Goal: Communication & Community: Connect with others

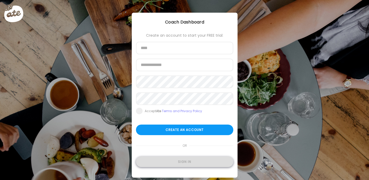
type input "**********"
click at [194, 164] on div "Sign in" at bounding box center [184, 162] width 97 height 11
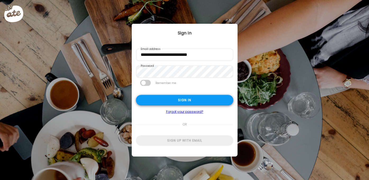
click at [186, 98] on div "Sign in" at bounding box center [184, 100] width 97 height 11
type input "********"
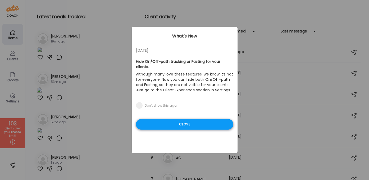
click at [177, 120] on div "Close" at bounding box center [184, 124] width 97 height 11
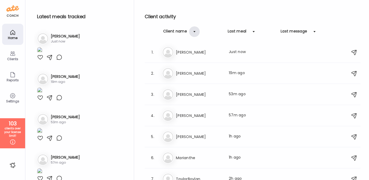
click at [194, 31] on div at bounding box center [194, 31] width 11 height 11
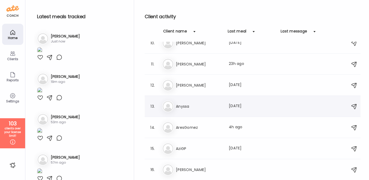
scroll to position [219, 0]
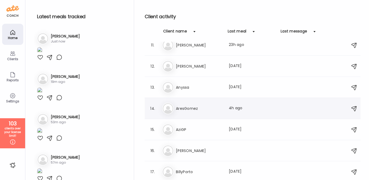
click at [190, 108] on h3 "AresGomez" at bounding box center [199, 109] width 47 height 6
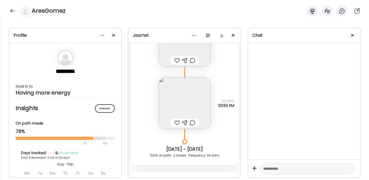
scroll to position [0, 0]
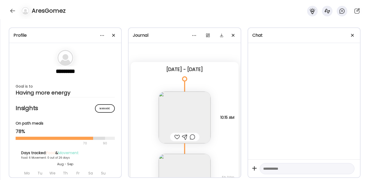
click at [195, 106] on img at bounding box center [185, 118] width 52 height 52
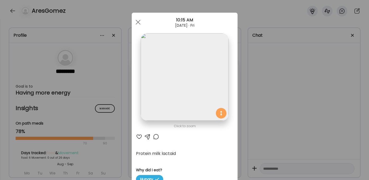
click at [195, 106] on img at bounding box center [185, 77] width 88 height 88
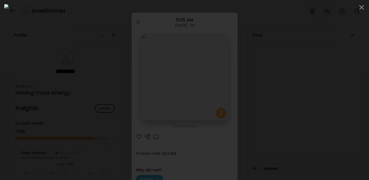
click at [293, 102] on div at bounding box center [184, 90] width 361 height 172
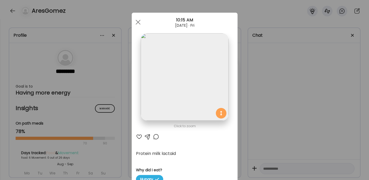
click at [285, 116] on div "Ate Coach Dashboard Wahoo! It’s official Take a moment to set up your Coach Pro…" at bounding box center [184, 90] width 369 height 180
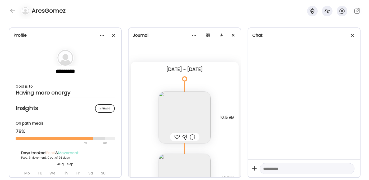
click at [204, 120] on img at bounding box center [185, 118] width 52 height 52
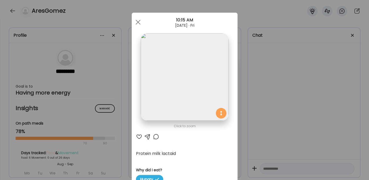
click at [276, 139] on div "Ate Coach Dashboard Wahoo! It’s official Take a moment to set up your Coach Pro…" at bounding box center [184, 90] width 369 height 180
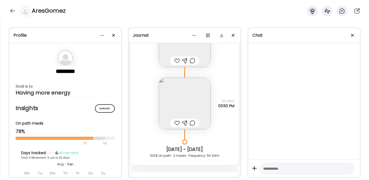
scroll to position [77, 0]
click at [199, 107] on img at bounding box center [185, 103] width 52 height 52
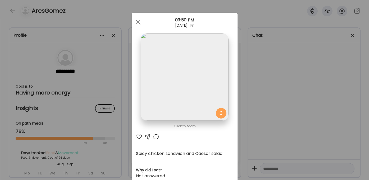
click at [196, 96] on img at bounding box center [185, 77] width 88 height 88
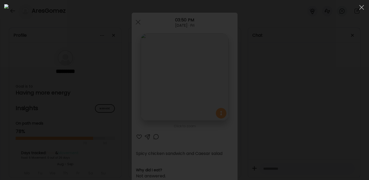
click at [341, 59] on div at bounding box center [184, 90] width 361 height 172
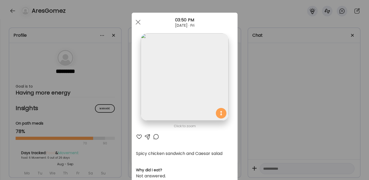
click at [324, 72] on div "Ate Coach Dashboard Wahoo! It’s official Take a moment to set up your Coach Pro…" at bounding box center [184, 90] width 369 height 180
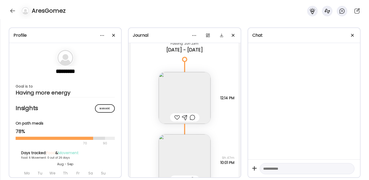
scroll to position [213, 0]
click at [183, 89] on img at bounding box center [185, 98] width 52 height 52
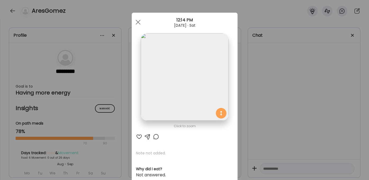
click at [183, 89] on img at bounding box center [185, 77] width 88 height 88
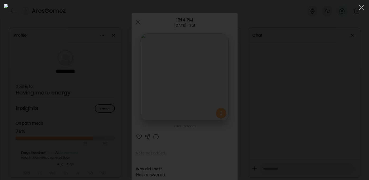
click at [317, 119] on div at bounding box center [184, 90] width 361 height 172
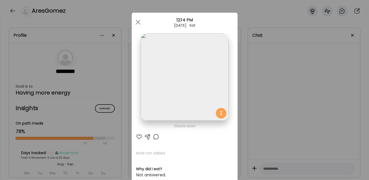
click at [193, 97] on img at bounding box center [185, 77] width 88 height 88
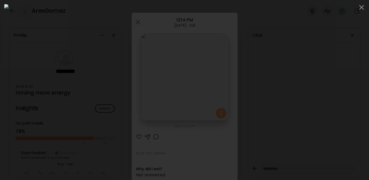
click at [304, 102] on div at bounding box center [184, 90] width 361 height 172
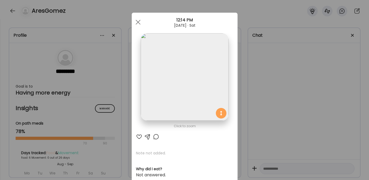
click at [188, 64] on img at bounding box center [185, 77] width 88 height 88
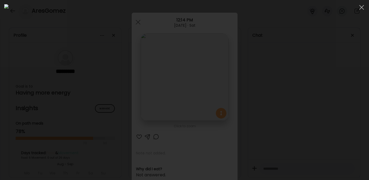
click at [296, 127] on div at bounding box center [184, 90] width 361 height 172
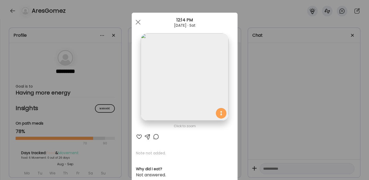
click at [296, 127] on div "Ate Coach Dashboard Wahoo! It’s official Take a moment to set up your Coach Pro…" at bounding box center [184, 90] width 369 height 180
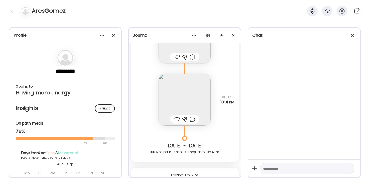
scroll to position [274, 0]
click at [192, 99] on img at bounding box center [185, 99] width 52 height 52
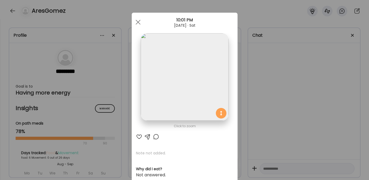
click at [192, 99] on img at bounding box center [185, 77] width 88 height 88
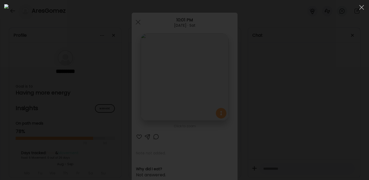
click at [297, 95] on div at bounding box center [184, 90] width 361 height 172
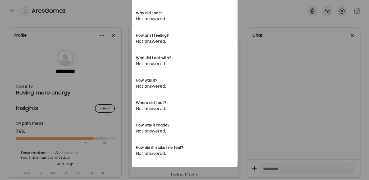
scroll to position [0, 0]
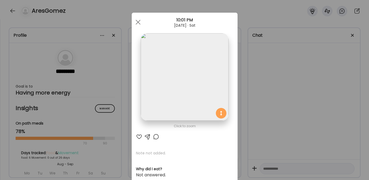
click at [213, 96] on img at bounding box center [185, 77] width 88 height 88
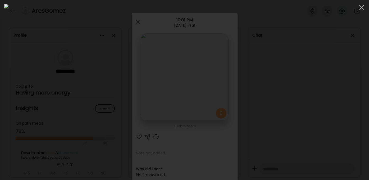
click at [289, 98] on div at bounding box center [184, 90] width 361 height 172
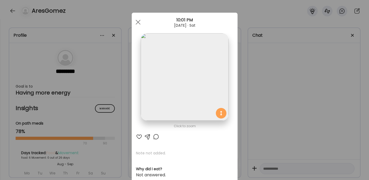
click at [288, 98] on div "Ate Coach Dashboard Wahoo! It’s official Take a moment to set up your Coach Pro…" at bounding box center [184, 90] width 369 height 180
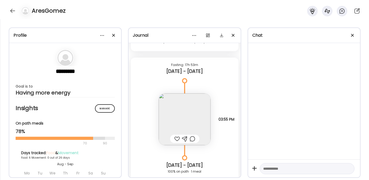
scroll to position [384, 0]
click at [202, 106] on img at bounding box center [185, 119] width 52 height 52
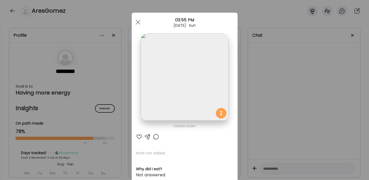
click at [202, 106] on img at bounding box center [185, 77] width 88 height 88
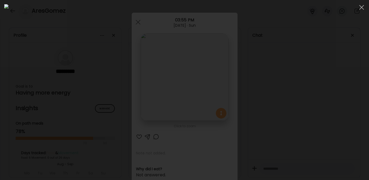
click at [312, 128] on div at bounding box center [184, 90] width 361 height 172
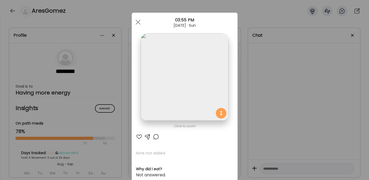
click at [198, 75] on img at bounding box center [185, 77] width 88 height 88
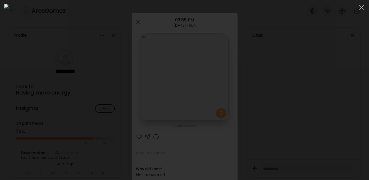
click at [279, 78] on div at bounding box center [184, 90] width 361 height 172
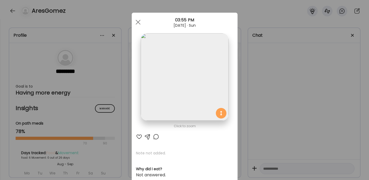
click at [191, 78] on img at bounding box center [185, 77] width 88 height 88
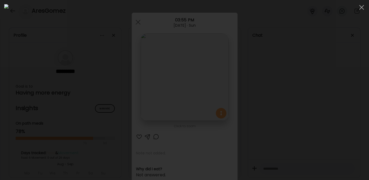
click at [289, 134] on div at bounding box center [184, 90] width 361 height 172
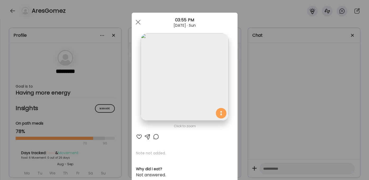
click at [288, 134] on div "Ate Coach Dashboard Wahoo! It’s official Take a moment to set up your Coach Pro…" at bounding box center [184, 90] width 369 height 180
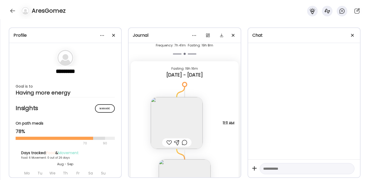
scroll to position [544, 0]
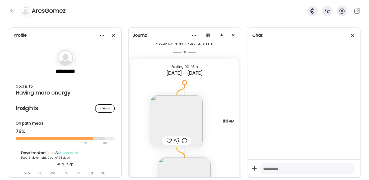
click at [192, 128] on img at bounding box center [177, 121] width 52 height 52
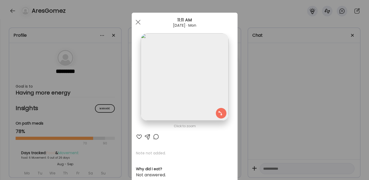
click at [189, 88] on img at bounding box center [185, 77] width 88 height 88
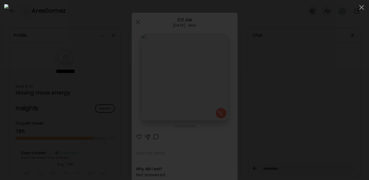
click at [336, 92] on div at bounding box center [184, 90] width 361 height 172
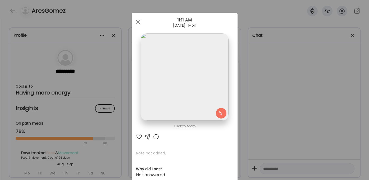
click at [328, 97] on div "Ate Coach Dashboard Wahoo! It’s official Take a moment to set up your Coach Pro…" at bounding box center [184, 90] width 369 height 180
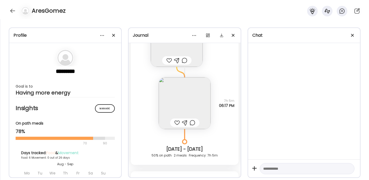
scroll to position [625, 0]
click at [198, 108] on img at bounding box center [185, 103] width 52 height 52
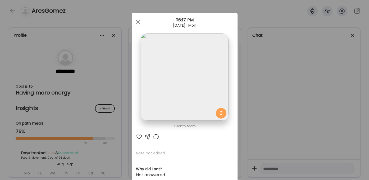
click at [198, 107] on img at bounding box center [185, 77] width 88 height 88
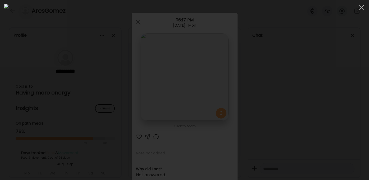
click at [310, 113] on div at bounding box center [184, 90] width 361 height 172
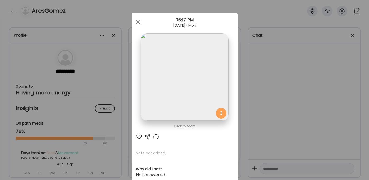
click at [309, 113] on div "Ate Coach Dashboard Wahoo! It’s official Take a moment to set up your Coach Pro…" at bounding box center [184, 90] width 369 height 180
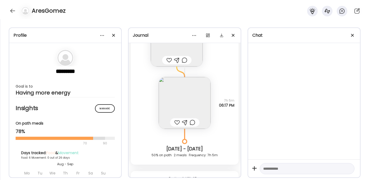
click at [195, 48] on img at bounding box center [177, 41] width 52 height 52
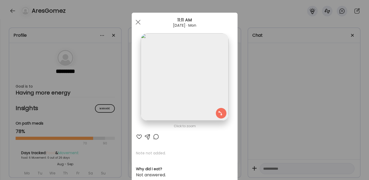
click at [255, 84] on div "Ate Coach Dashboard Wahoo! It’s official Take a moment to set up your Coach Pro…" at bounding box center [184, 90] width 369 height 180
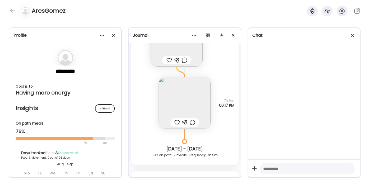
click at [200, 102] on img at bounding box center [185, 103] width 52 height 52
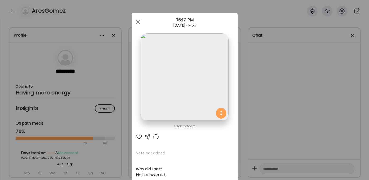
click at [200, 102] on img at bounding box center [185, 77] width 88 height 88
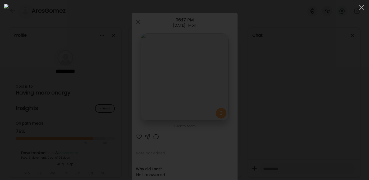
click at [303, 114] on div at bounding box center [184, 90] width 361 height 172
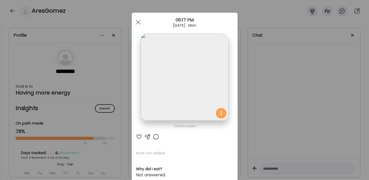
click at [303, 114] on div "Ate Coach Dashboard Wahoo! It’s official Take a moment to set up your Coach Pro…" at bounding box center [184, 90] width 369 height 180
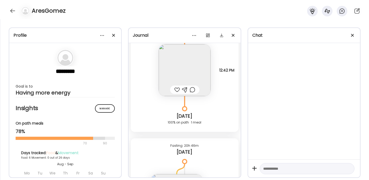
scroll to position [790, 0]
click at [189, 66] on img at bounding box center [185, 69] width 52 height 52
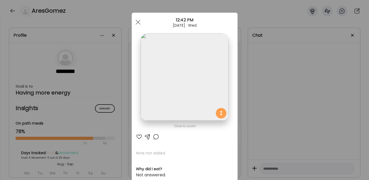
click at [189, 66] on img at bounding box center [185, 77] width 88 height 88
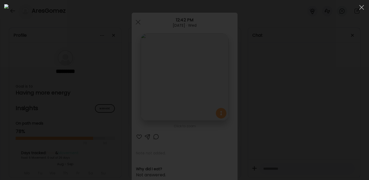
click at [298, 103] on div at bounding box center [184, 90] width 361 height 172
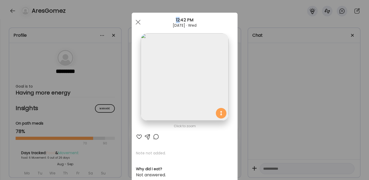
click at [298, 103] on div "Ate Coach Dashboard Wahoo! It’s official Take a moment to set up your Coach Pro…" at bounding box center [184, 90] width 369 height 180
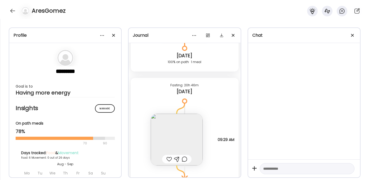
scroll to position [881, 0]
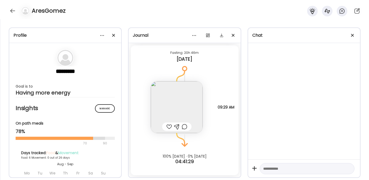
click at [195, 110] on img at bounding box center [177, 107] width 52 height 52
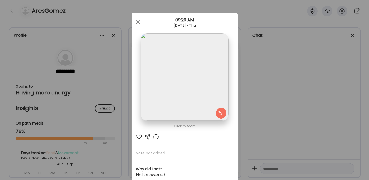
click at [262, 88] on div "Ate Coach Dashboard Wahoo! It’s official Take a moment to set up your Coach Pro…" at bounding box center [184, 90] width 369 height 180
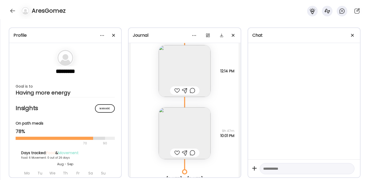
scroll to position [0, 0]
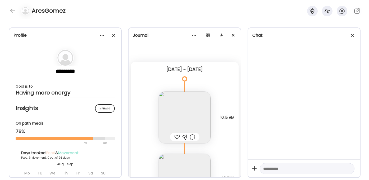
click at [198, 109] on img at bounding box center [185, 118] width 52 height 52
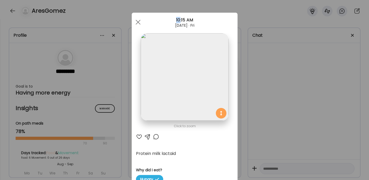
click at [273, 82] on div "Ate Coach Dashboard Wahoo! It’s official Take a moment to set up your Coach Pro…" at bounding box center [184, 90] width 369 height 180
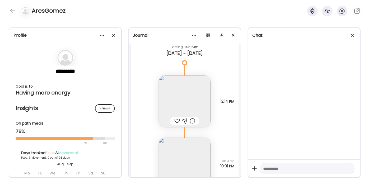
scroll to position [208, 0]
click at [201, 104] on img at bounding box center [185, 102] width 52 height 52
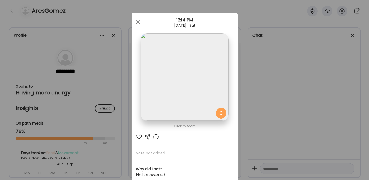
click at [194, 70] on img at bounding box center [185, 77] width 88 height 88
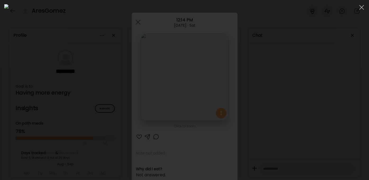
click at [308, 78] on div at bounding box center [184, 90] width 361 height 172
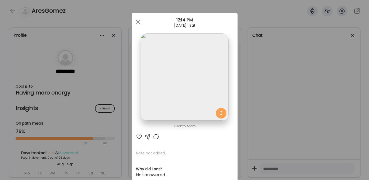
click at [270, 75] on div "Ate Coach Dashboard Wahoo! It’s official Take a moment to set up your Coach Pro…" at bounding box center [184, 90] width 369 height 180
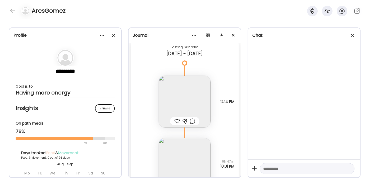
click at [200, 94] on img at bounding box center [185, 102] width 52 height 52
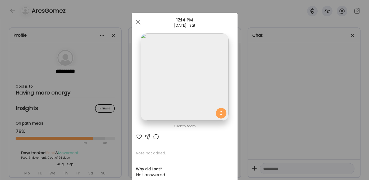
click at [188, 64] on img at bounding box center [185, 77] width 88 height 88
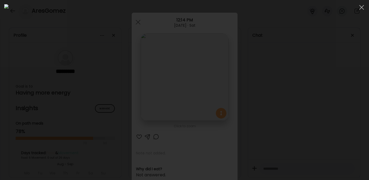
click at [304, 115] on div at bounding box center [184, 90] width 361 height 172
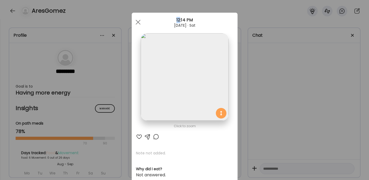
click at [304, 115] on div "Ate Coach Dashboard Wahoo! It’s official Take a moment to set up your Coach Pro…" at bounding box center [184, 90] width 369 height 180
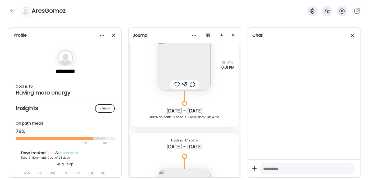
scroll to position [308, 0]
click at [171, 65] on img at bounding box center [185, 65] width 52 height 52
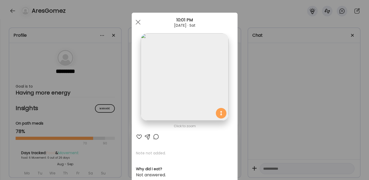
click at [180, 70] on img at bounding box center [185, 77] width 88 height 88
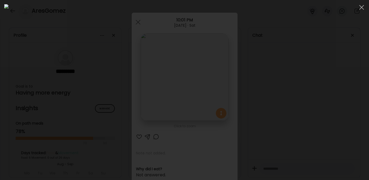
click at [311, 104] on div at bounding box center [184, 90] width 361 height 172
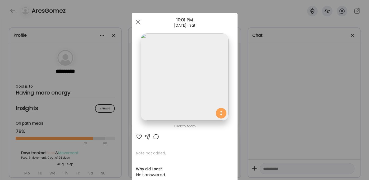
click at [311, 104] on div "Ate Coach Dashboard Wahoo! It’s official Take a moment to set up your Coach Pro…" at bounding box center [184, 90] width 369 height 180
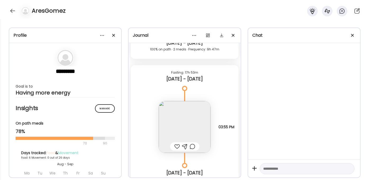
scroll to position [376, 0]
click at [189, 119] on img at bounding box center [185, 127] width 52 height 52
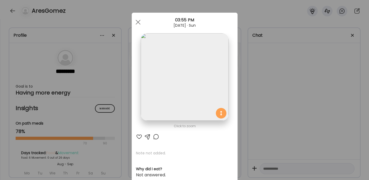
click at [283, 91] on div "Ate Coach Dashboard Wahoo! It’s official Take a moment to set up your Coach Pro…" at bounding box center [184, 90] width 369 height 180
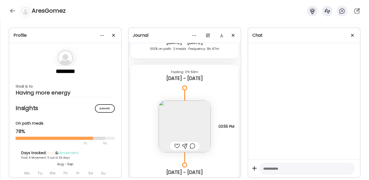
click at [191, 116] on img at bounding box center [185, 127] width 52 height 52
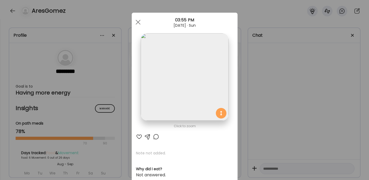
click at [201, 95] on img at bounding box center [185, 77] width 88 height 88
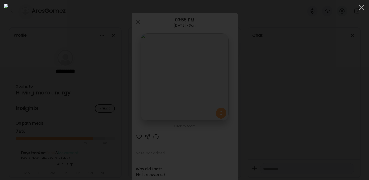
click at [293, 118] on div at bounding box center [184, 90] width 361 height 172
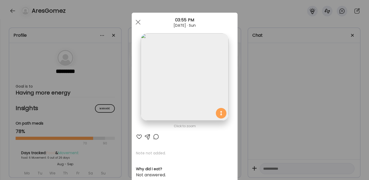
click at [293, 118] on div "Ate Coach Dashboard Wahoo! It’s official Take a moment to set up your Coach Pro…" at bounding box center [184, 90] width 369 height 180
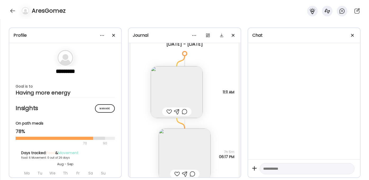
scroll to position [573, 0]
click at [193, 143] on img at bounding box center [185, 155] width 52 height 52
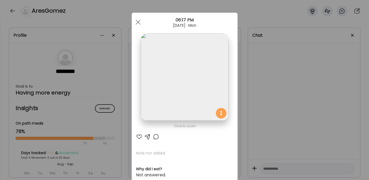
click at [294, 104] on div "Ate Coach Dashboard Wahoo! It’s official Take a moment to set up your Coach Pro…" at bounding box center [184, 90] width 369 height 180
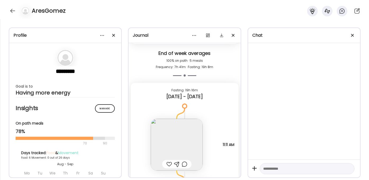
scroll to position [520, 0]
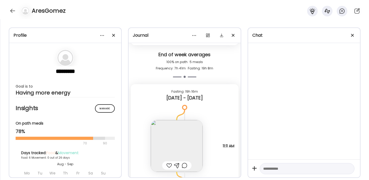
click at [188, 125] on img at bounding box center [177, 146] width 52 height 52
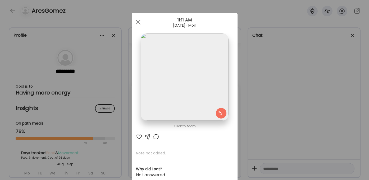
click at [303, 105] on div "Ate Coach Dashboard Wahoo! It’s official Take a moment to set up your Coach Pro…" at bounding box center [184, 90] width 369 height 180
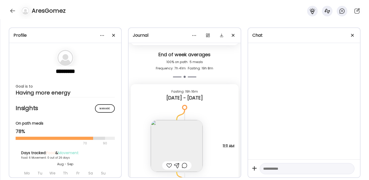
click at [190, 146] on img at bounding box center [177, 146] width 52 height 52
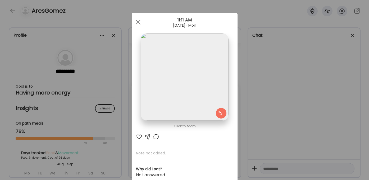
click at [274, 111] on div "Ate Coach Dashboard Wahoo! It’s official Take a moment to set up your Coach Pro…" at bounding box center [184, 90] width 369 height 180
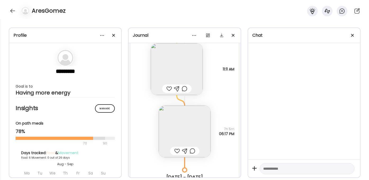
scroll to position [597, 0]
click at [199, 127] on img at bounding box center [185, 132] width 52 height 52
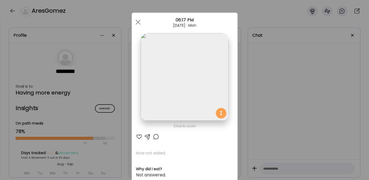
click at [272, 104] on div "Ate Coach Dashboard Wahoo! It’s official Take a moment to set up your Coach Pro…" at bounding box center [184, 90] width 369 height 180
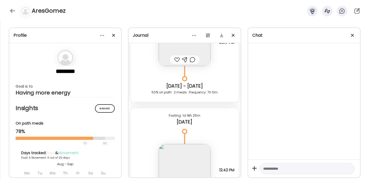
scroll to position [791, 0]
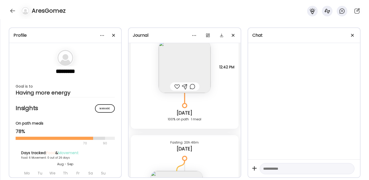
click at [186, 59] on img at bounding box center [185, 67] width 52 height 52
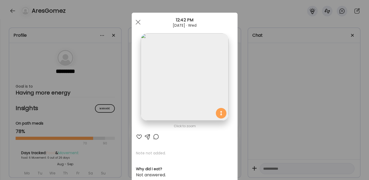
click at [281, 78] on div "Ate Coach Dashboard Wahoo! It’s official Take a moment to set up your Coach Pro…" at bounding box center [184, 90] width 369 height 180
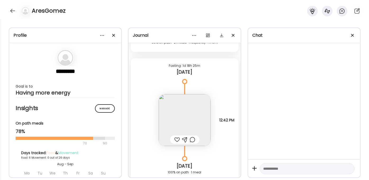
scroll to position [741, 0]
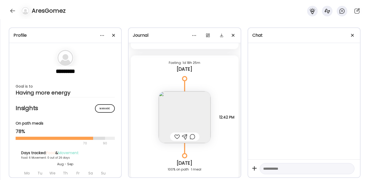
click at [196, 125] on img at bounding box center [185, 118] width 52 height 52
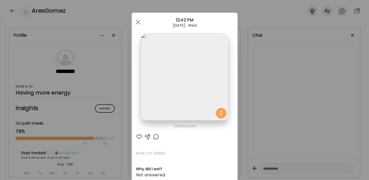
click at [202, 93] on img at bounding box center [185, 77] width 88 height 88
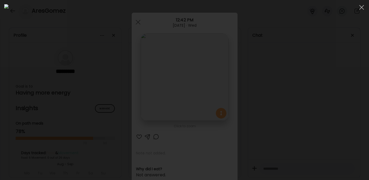
click at [297, 113] on div at bounding box center [184, 90] width 361 height 172
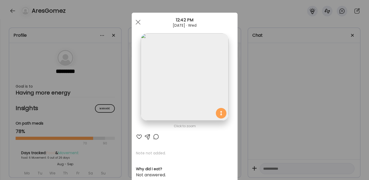
click at [271, 89] on div "Ate Coach Dashboard Wahoo! It’s official Take a moment to set up your Coach Pro…" at bounding box center [184, 90] width 369 height 180
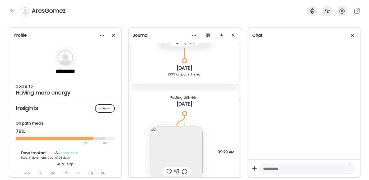
scroll to position [860, 0]
